Goal: Task Accomplishment & Management: Use online tool/utility

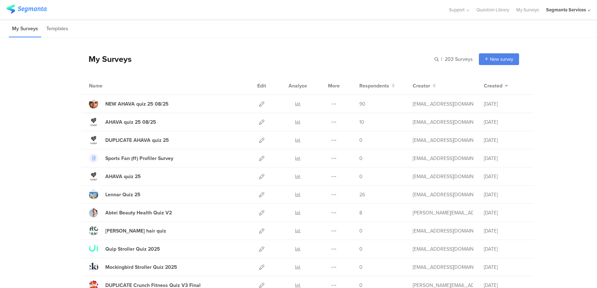
click at [117, 67] on div "My Surveys | 203 Surveys New survey Start from scratch Choose from templates" at bounding box center [300, 59] width 438 height 28
click at [263, 101] on icon at bounding box center [261, 103] width 5 height 5
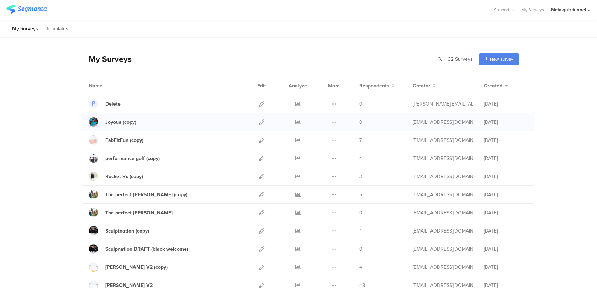
scroll to position [10, 0]
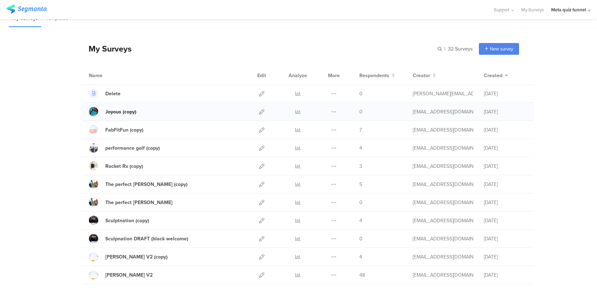
click at [128, 113] on div "Joyous (copy)" at bounding box center [120, 111] width 31 height 7
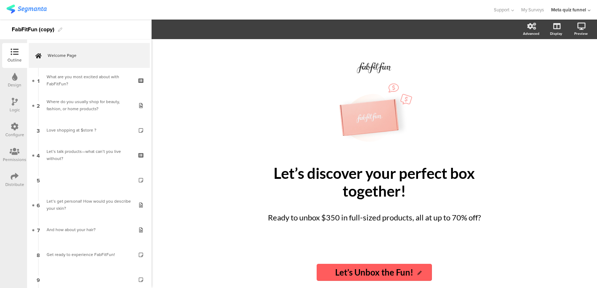
click at [12, 176] on icon at bounding box center [15, 177] width 8 height 8
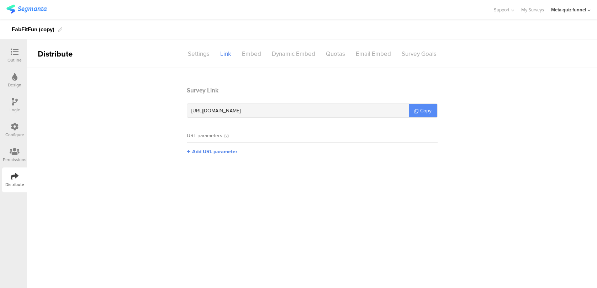
click at [428, 109] on span "Copy" at bounding box center [425, 110] width 11 height 7
click at [6, 47] on div "Outline" at bounding box center [14, 55] width 25 height 25
